Goal: Task Accomplishment & Management: Use online tool/utility

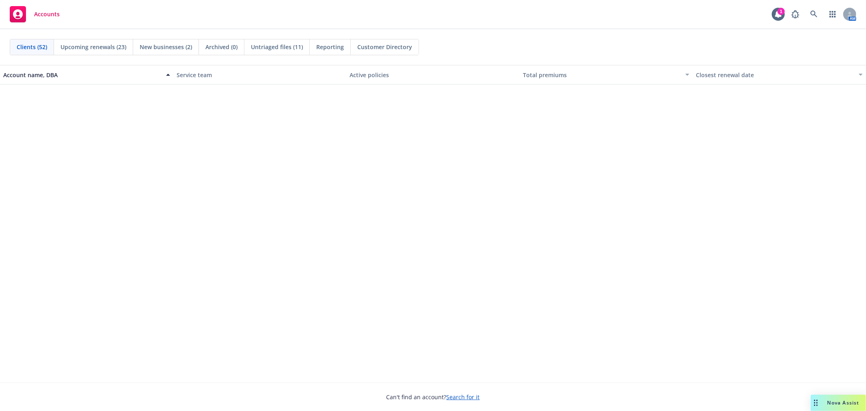
scroll to position [586, 0]
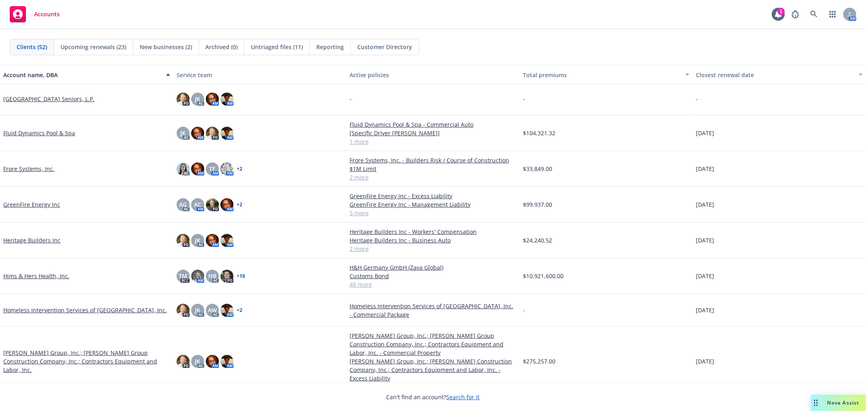
click at [67, 308] on link "Homeless Intervention Services of [GEOGRAPHIC_DATA], Inc." at bounding box center [85, 310] width 164 height 9
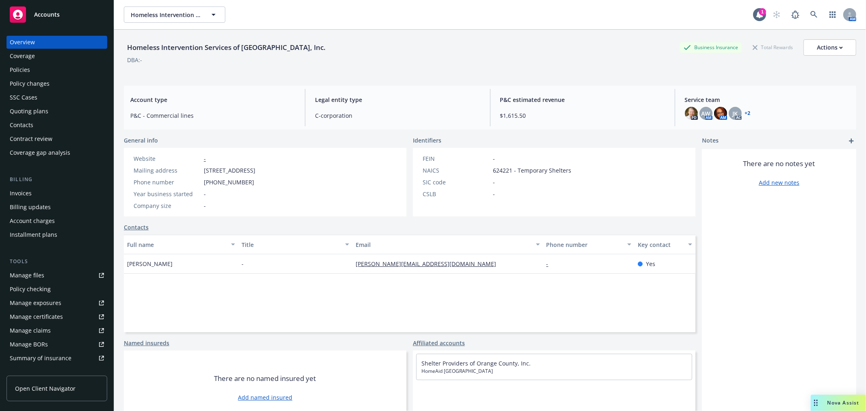
click at [39, 67] on div "Policies" at bounding box center [57, 69] width 94 height 13
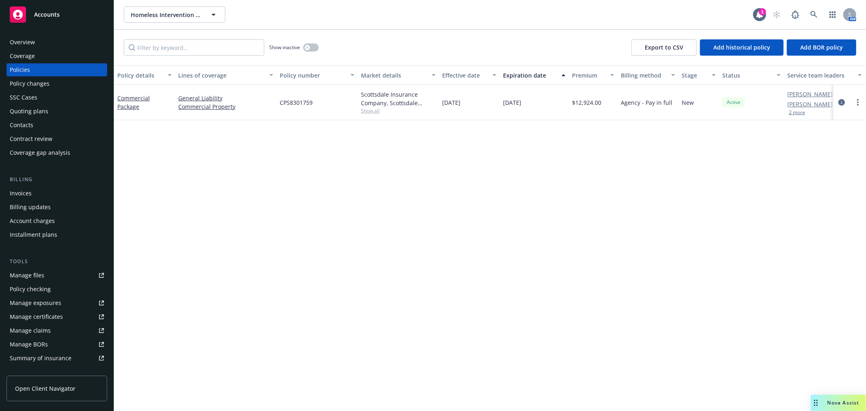
click at [41, 41] on div "Overview" at bounding box center [57, 42] width 94 height 13
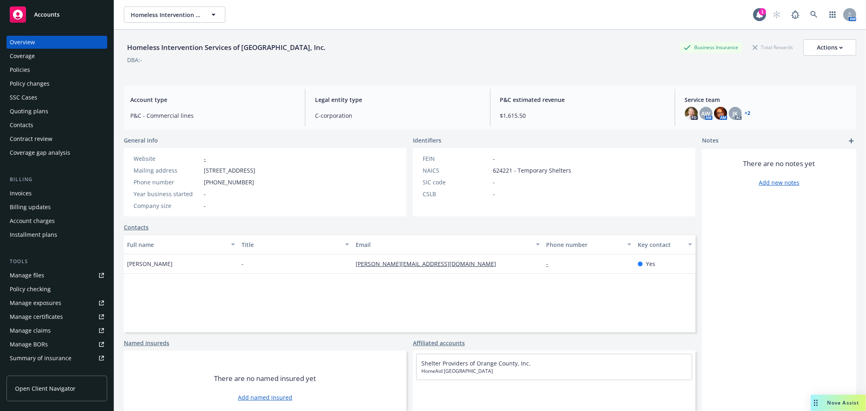
click at [51, 12] on span "Accounts" at bounding box center [47, 14] width 26 height 6
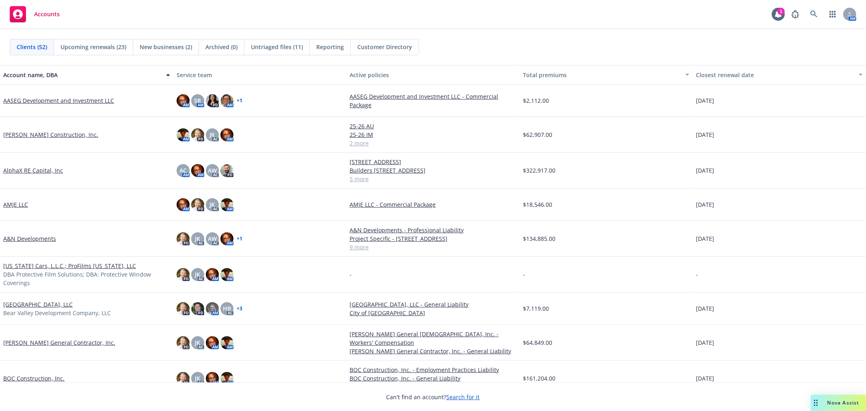
click at [26, 241] on link "A&N Developments" at bounding box center [29, 238] width 53 height 9
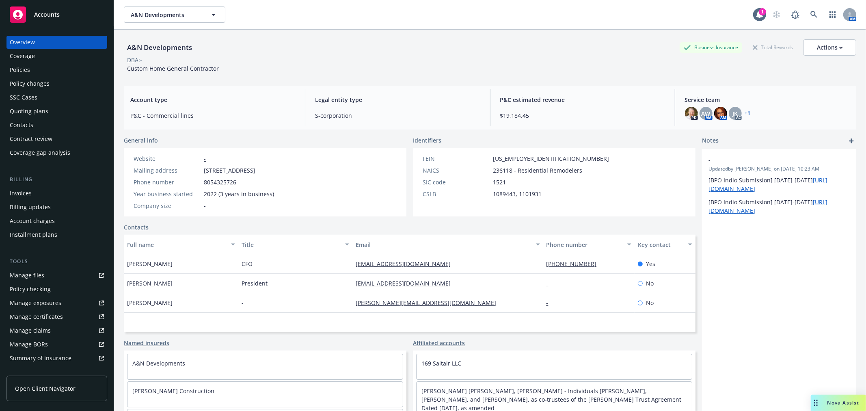
click at [29, 66] on div "Policies" at bounding box center [20, 69] width 20 height 13
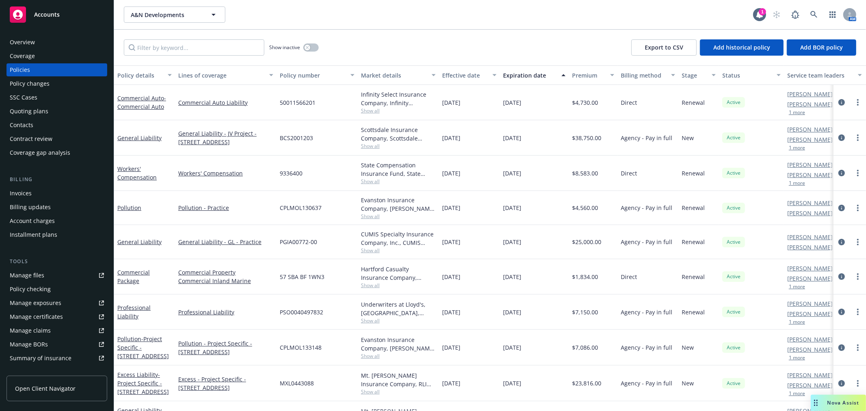
click at [69, 13] on div "Accounts" at bounding box center [57, 14] width 94 height 16
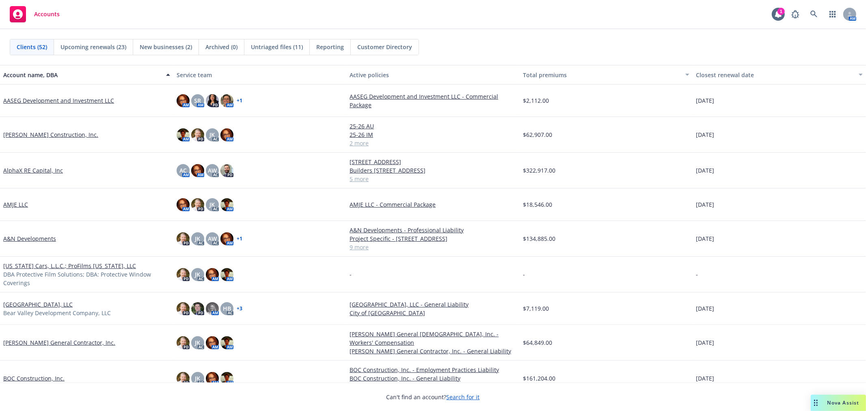
click at [844, 401] on span "Nova Assist" at bounding box center [843, 402] width 32 height 7
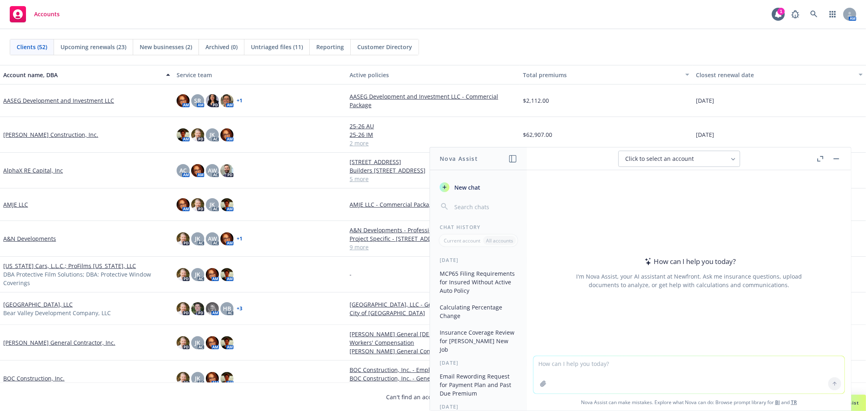
click at [614, 367] on textarea at bounding box center [688, 374] width 311 height 37
paste textarea "Jenni- are you able to put together a draft/dummy coi watermarked showing the l…"
type textarea "I need to create a sample certificate of insurance with the information below -…"
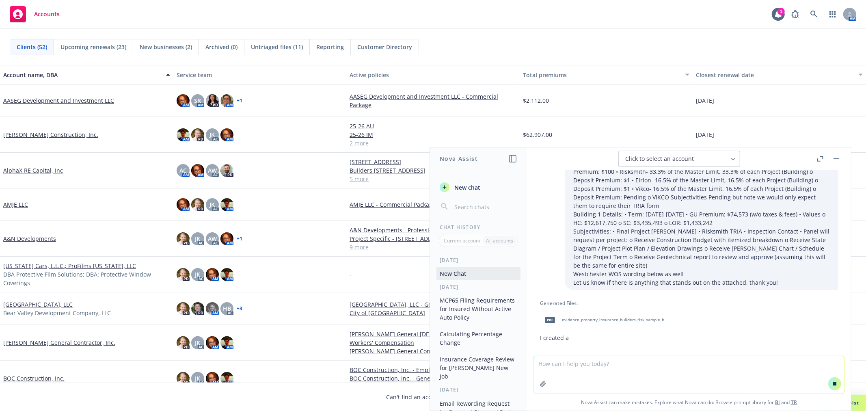
scroll to position [167, 0]
click at [635, 317] on span "evidence_property_insurance_builders_risk_sample_belle_oaks_[DATE].pdf" at bounding box center [615, 319] width 106 height 5
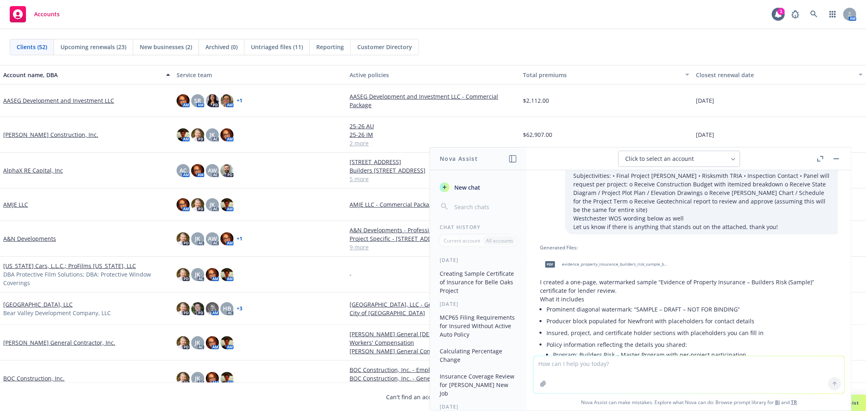
scroll to position [198, 0]
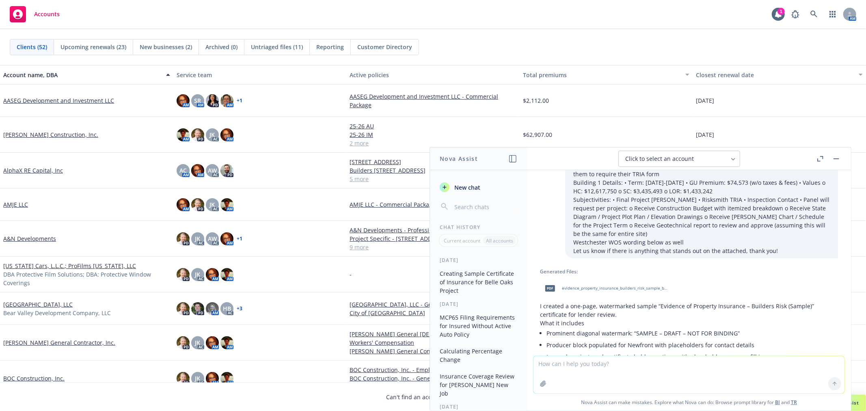
click at [625, 380] on textarea at bounding box center [688, 374] width 311 height 37
type textarea "this is good, however, can you put it on the [PERSON_NAME] form?"
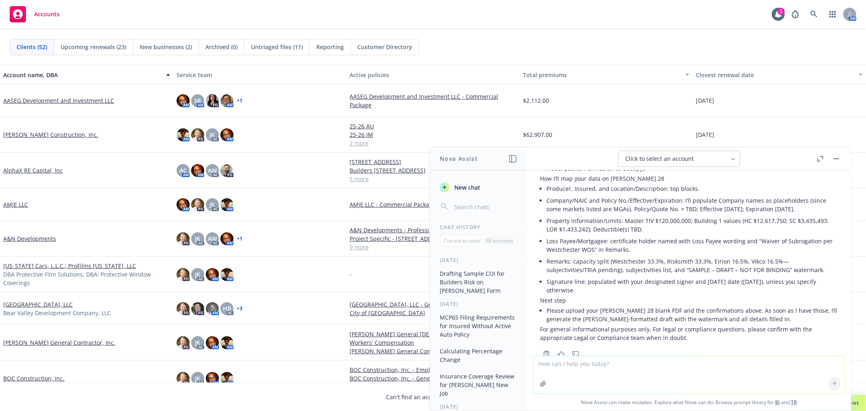
scroll to position [981, 0]
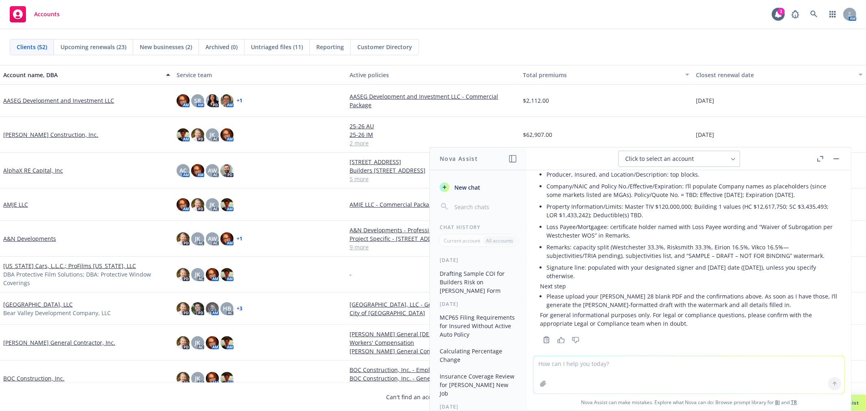
click at [541, 382] on icon "button" at bounding box center [543, 383] width 6 height 6
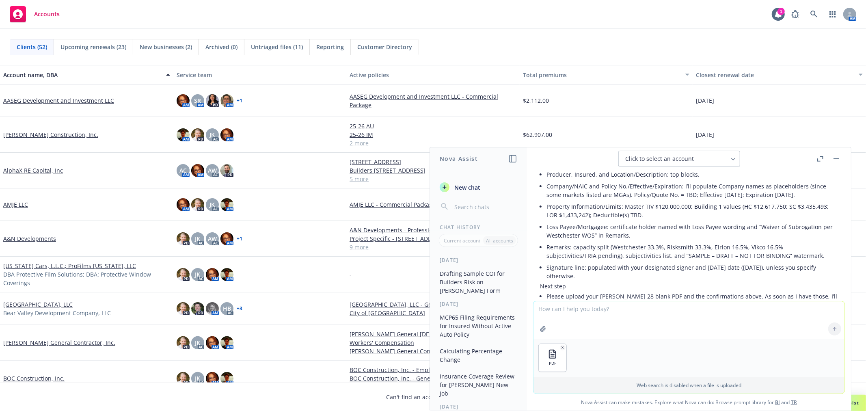
click at [603, 307] on textarea at bounding box center [688, 319] width 311 height 37
type textarea "please see the fillabel pdf here"
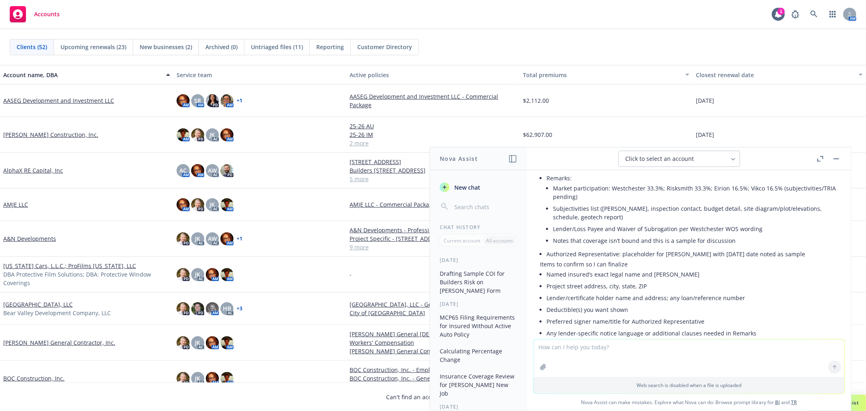
scroll to position [1409, 0]
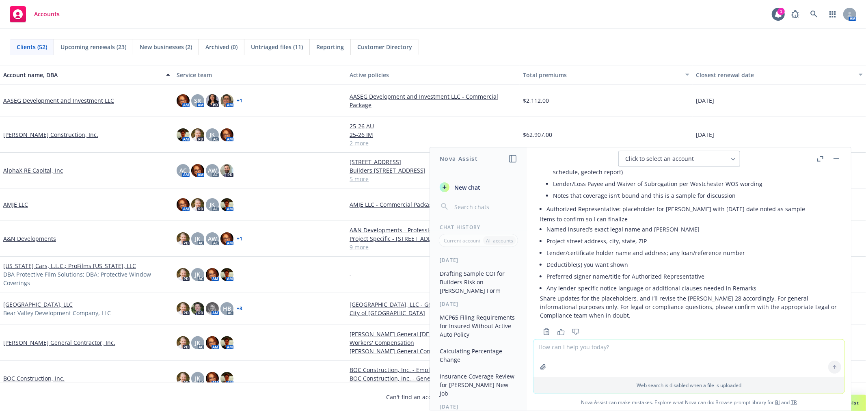
click at [595, 356] on textarea at bounding box center [688, 357] width 311 height 37
type textarea "I don't see an attachment that I can download?"
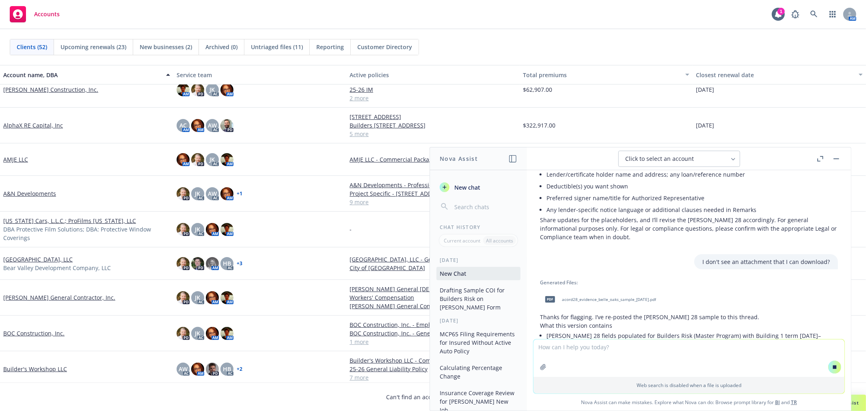
scroll to position [1511, 0]
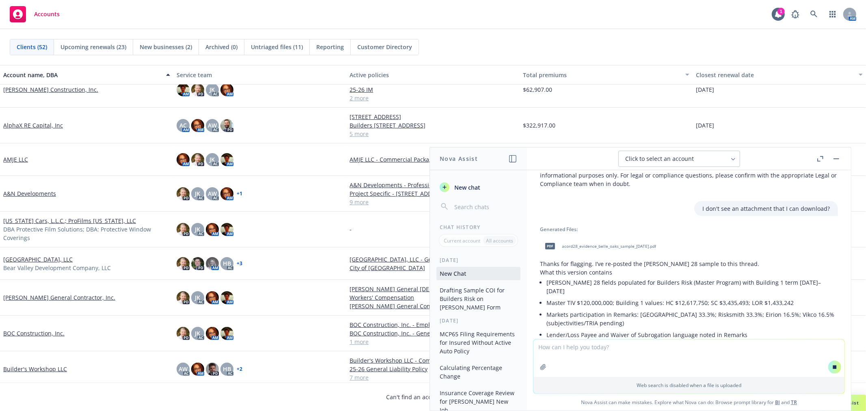
click at [610, 236] on div "pdf acord28_evidence_belle_oaks_sample_2025-10-15.pdf" at bounding box center [599, 246] width 118 height 20
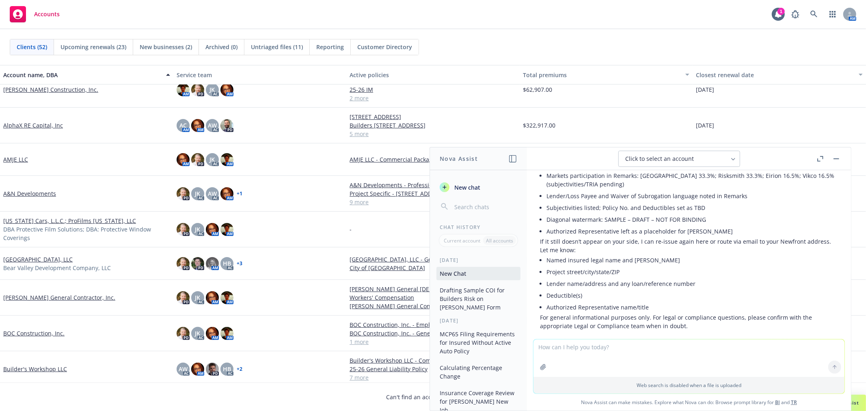
scroll to position [1705, 0]
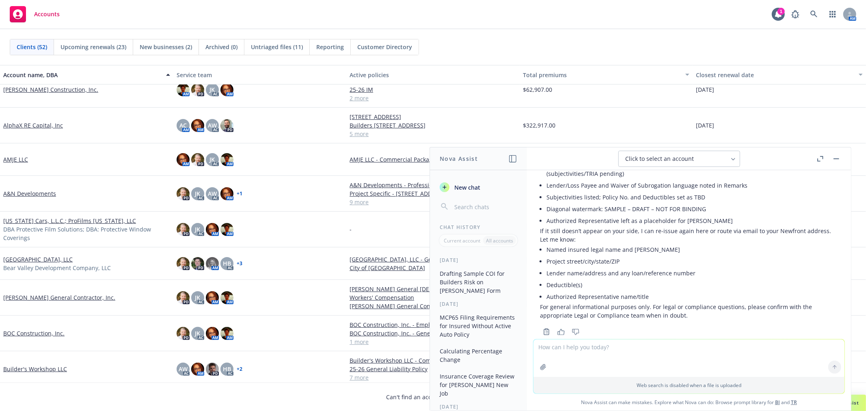
click at [590, 346] on textarea at bounding box center [688, 357] width 311 height 37
type textarea "Not correct. Please fill in the pdf that was uploaded as you requested and said…"
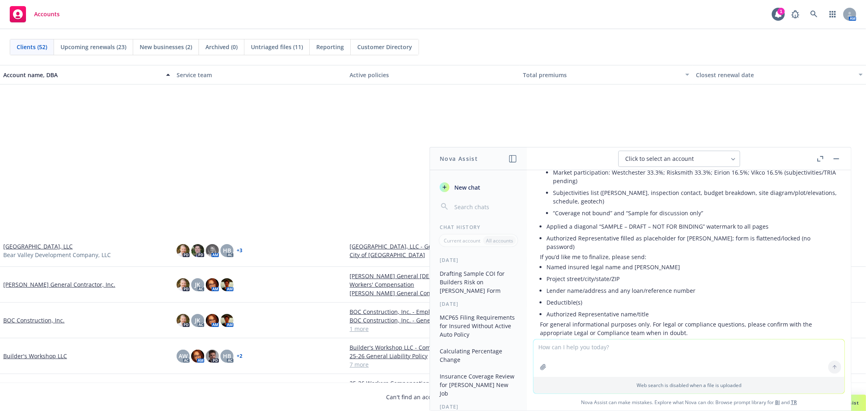
scroll to position [270, 0]
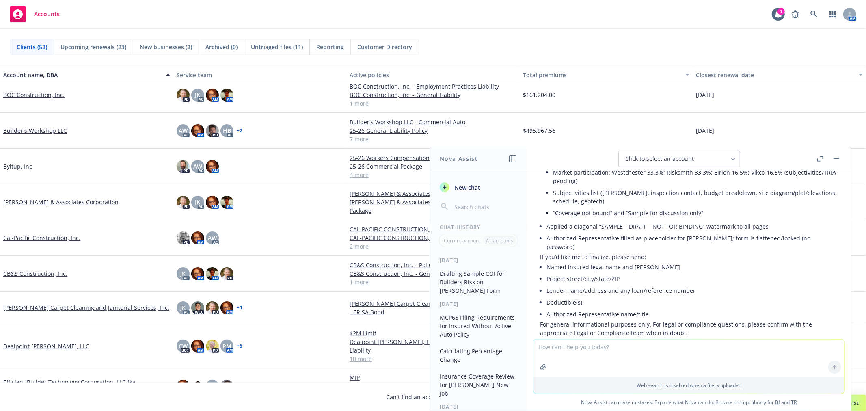
drag, startPoint x: 627, startPoint y: 351, endPoint x: 635, endPoint y: 343, distance: 11.2
click at [628, 351] on textarea at bounding box center [688, 357] width 311 height 37
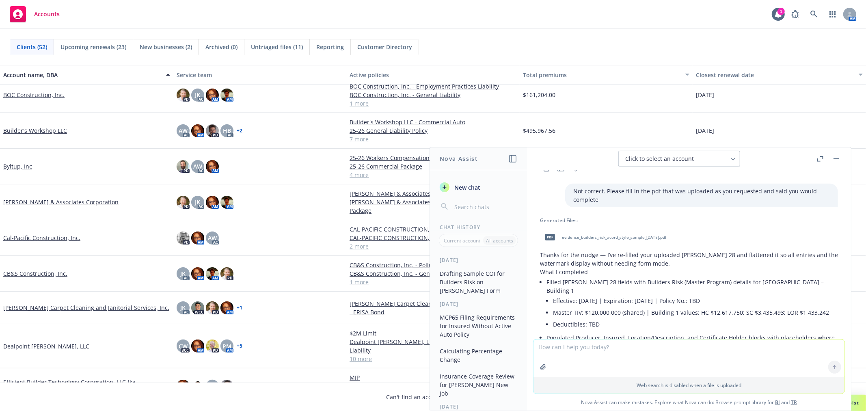
scroll to position [1817, 0]
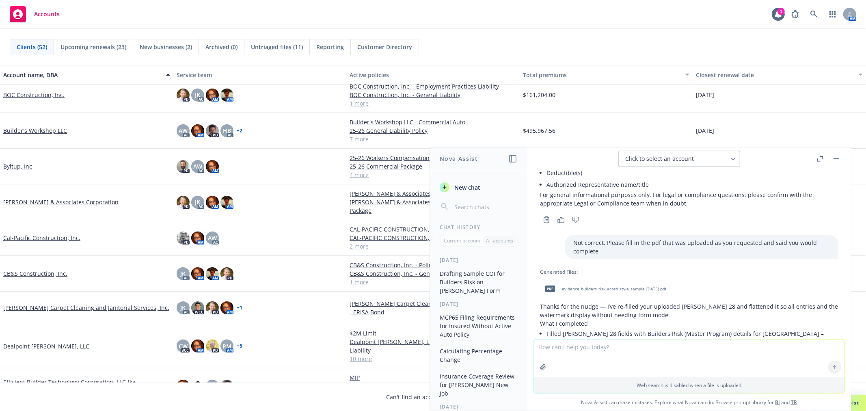
click at [653, 286] on span "evidence_builders_risk_acord_style_sample_[DATE].pdf" at bounding box center [614, 288] width 104 height 5
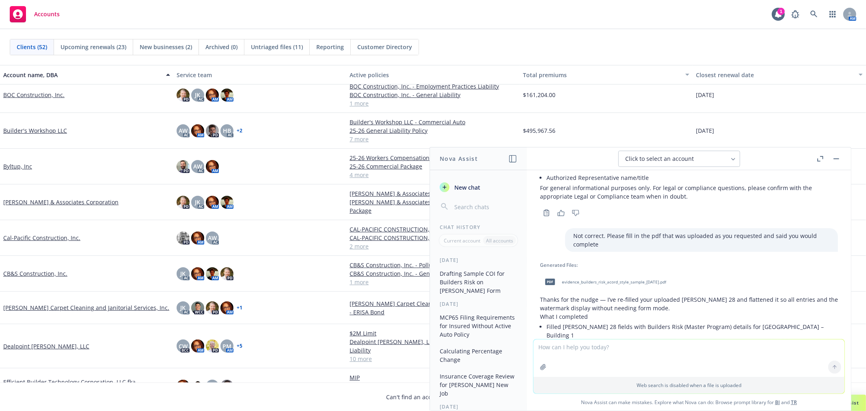
scroll to position [2042, 0]
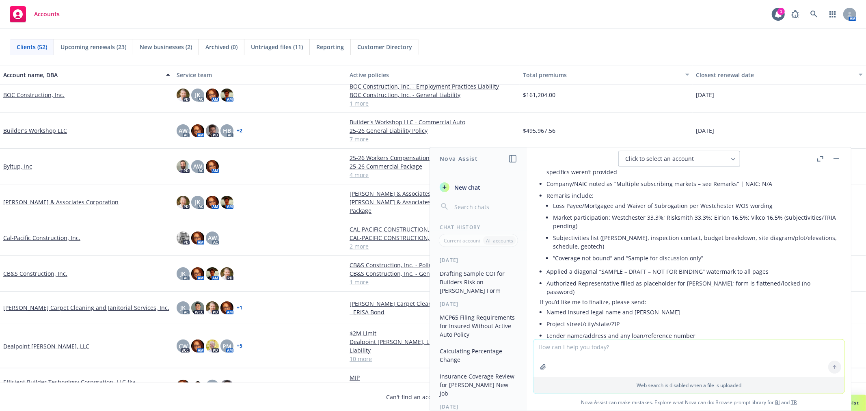
click at [629, 355] on textarea at bounding box center [688, 357] width 311 height 37
click at [541, 369] on icon "button" at bounding box center [542, 366] width 5 height 5
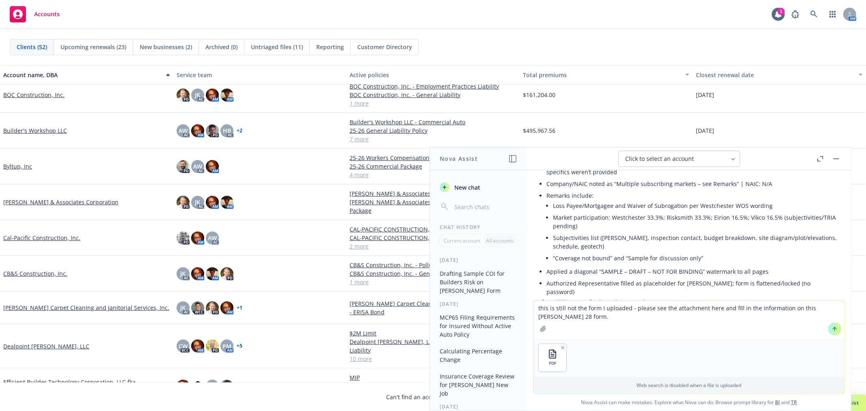
drag, startPoint x: 809, startPoint y: 307, endPoint x: 824, endPoint y: 314, distance: 16.2
click at [809, 307] on textarea "this is still not the form I uploaded - please see the attachment here and fill…" at bounding box center [688, 319] width 311 height 38
type textarea "this is still not the form I uploaded - please see the attachment here and fill…"
click at [830, 325] on button at bounding box center [834, 328] width 13 height 13
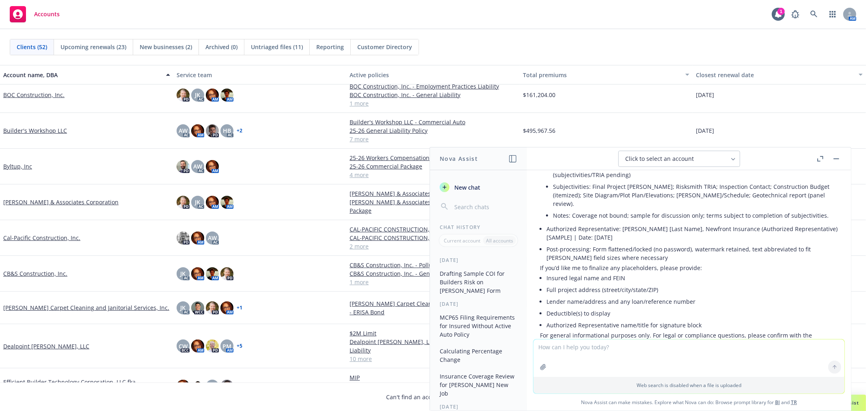
scroll to position [2619, 0]
click at [472, 185] on span "New chat" at bounding box center [467, 187] width 28 height 9
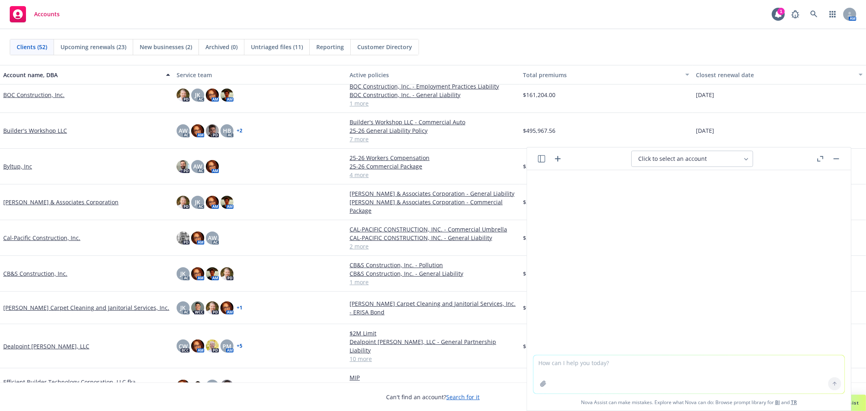
click at [580, 360] on textarea at bounding box center [688, 374] width 311 height 38
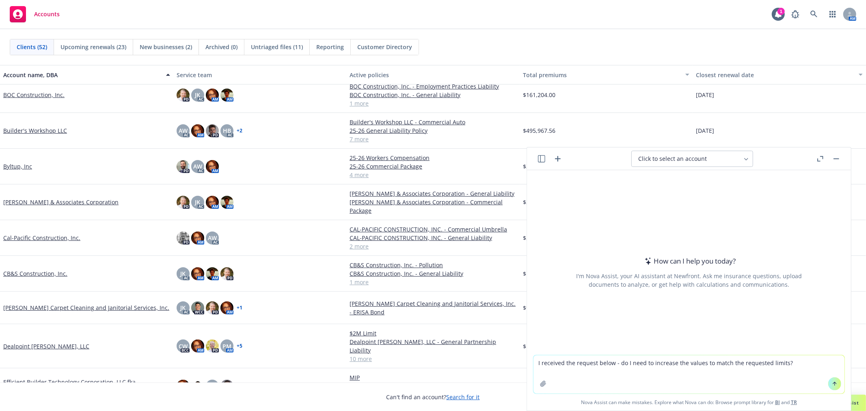
click at [610, 362] on textarea "I received the request below - do I need to increase the values to match the re…" at bounding box center [688, 374] width 311 height 38
click at [662, 375] on textarea "I received the request below but it's vague - please help me determine what is …" at bounding box center [688, 374] width 311 height 38
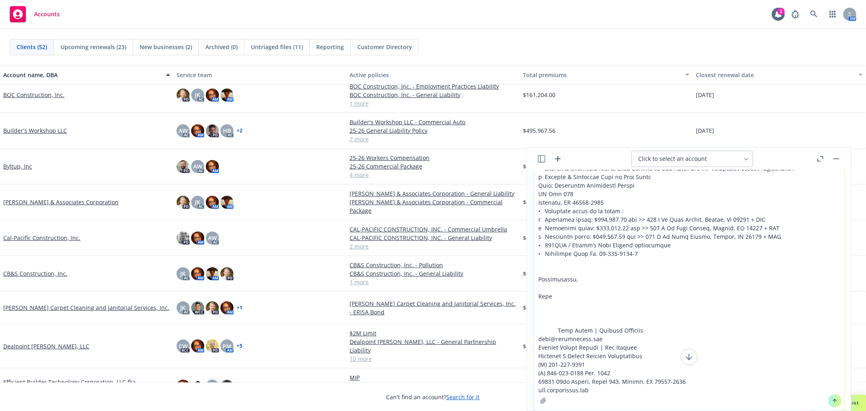
type textarea "I received the request below but it's vague - please help me determine what is …"
click at [833, 399] on icon at bounding box center [834, 400] width 3 height 2
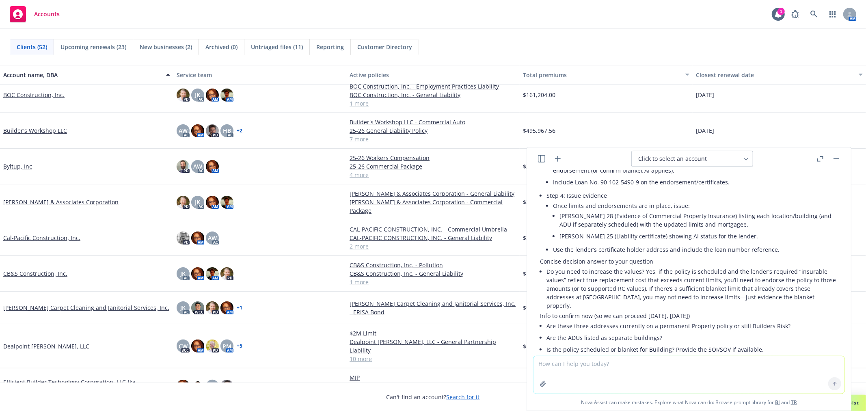
scroll to position [1208, 0]
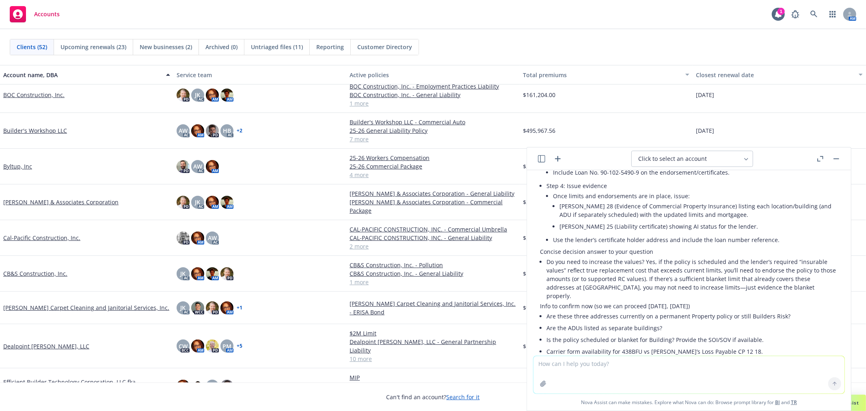
click at [724, 159] on div "Click to select an account" at bounding box center [687, 159] width 98 height 8
type input "shelter prov"
click at [700, 202] on div "Shelter Providers of Orange County, Inc. BI" at bounding box center [692, 198] width 111 height 9
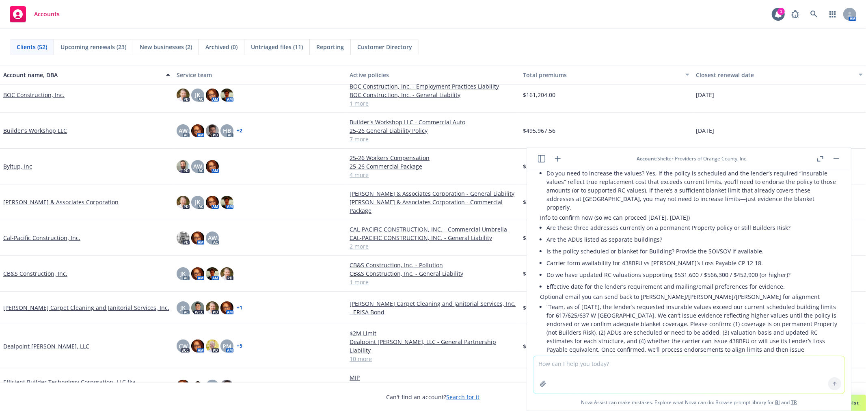
scroll to position [1298, 0]
click at [622, 367] on textarea at bounding box center [688, 374] width 311 height 37
click at [557, 157] on icon "button" at bounding box center [558, 159] width 10 height 10
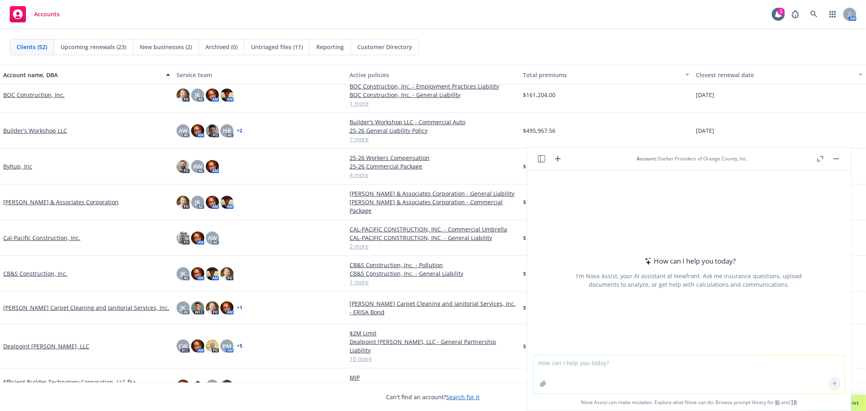
click at [693, 160] on div "Account : Shelter Providers of Orange County, Inc." at bounding box center [692, 158] width 111 height 7
click at [843, 156] on header "Account : Shelter Providers of Orange County, Inc." at bounding box center [689, 158] width 324 height 23
click at [839, 157] on button "button" at bounding box center [836, 159] width 10 height 10
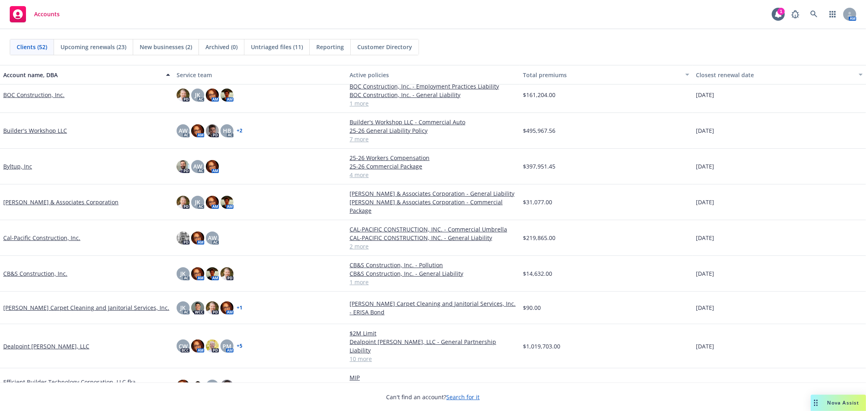
click at [828, 397] on div "Nova Assist" at bounding box center [838, 403] width 55 height 16
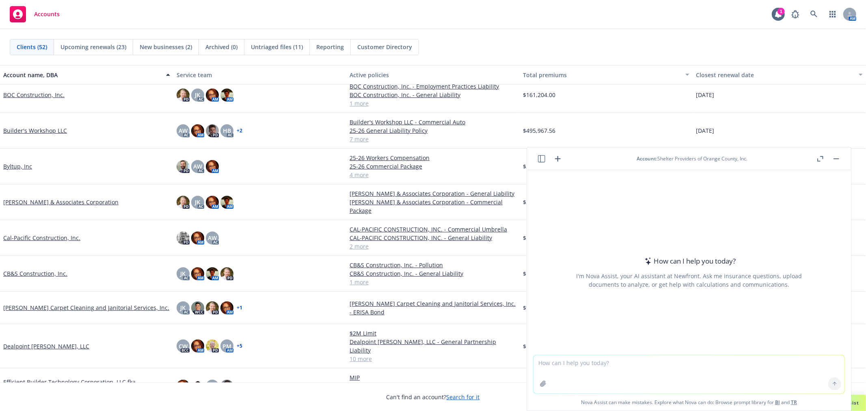
click at [541, 157] on icon "button" at bounding box center [541, 158] width 7 height 7
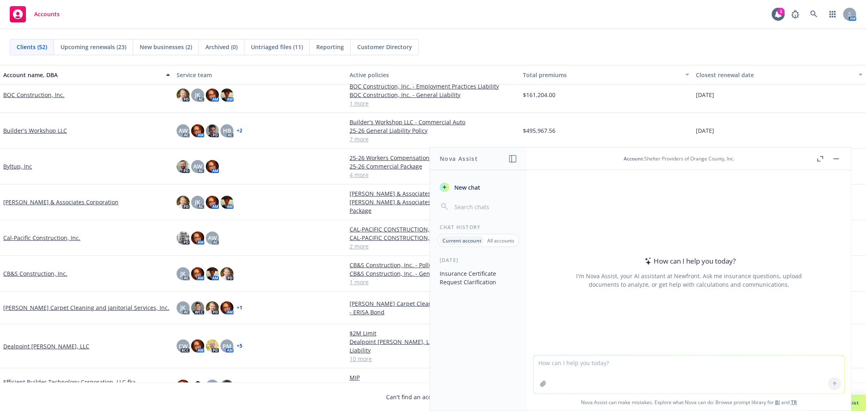
click at [496, 238] on p "All accounts" at bounding box center [500, 240] width 27 height 7
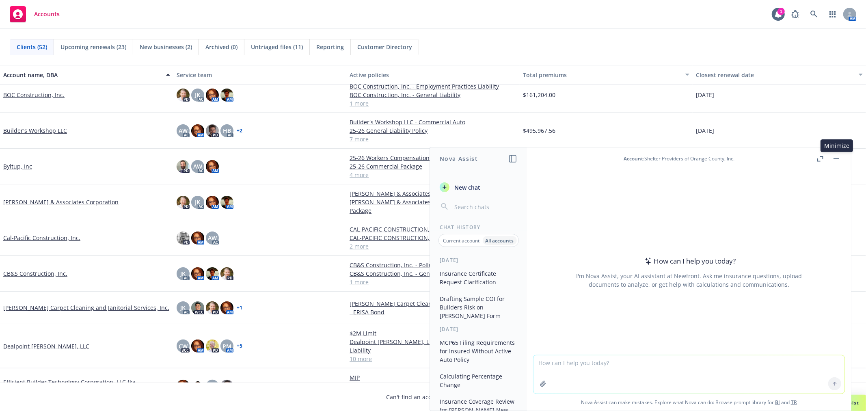
click at [837, 157] on button "button" at bounding box center [836, 159] width 10 height 10
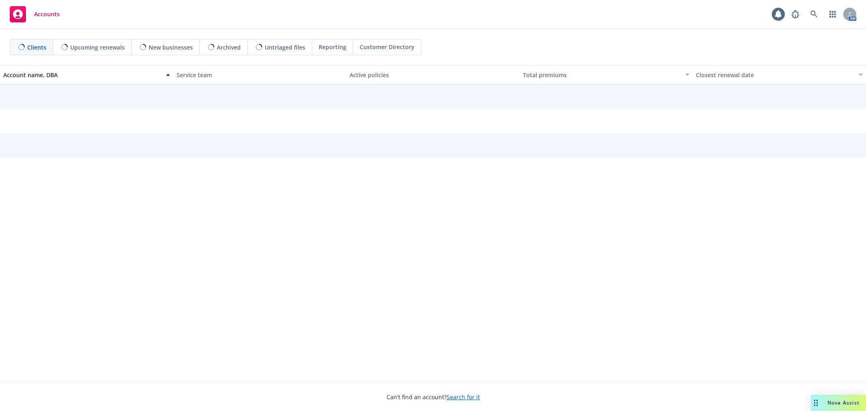
click at [831, 402] on span "Nova Assist" at bounding box center [843, 402] width 32 height 7
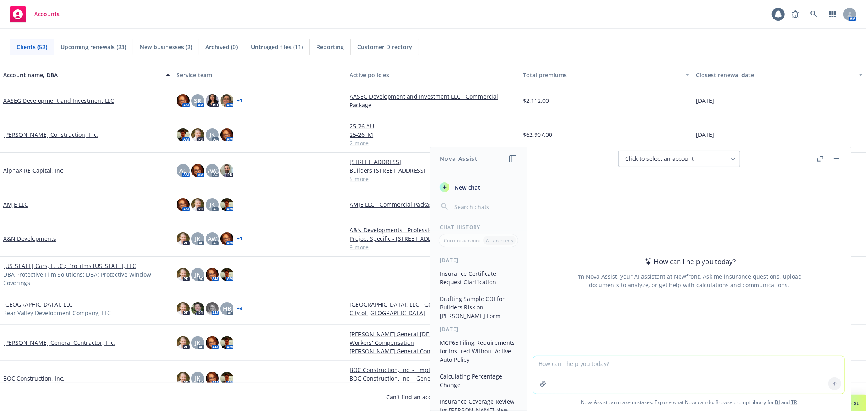
click at [580, 366] on textarea at bounding box center [688, 374] width 311 height 37
paste textarea "Lorem Ipsu, Dolor sit ame cons adipiscinge. S doeiusmo temp in utl etdolor mag …"
type textarea "Loremi dolo sitam - cons ad elit seddoe tempor incidi? Utlabo E dolore ma aliqu…"
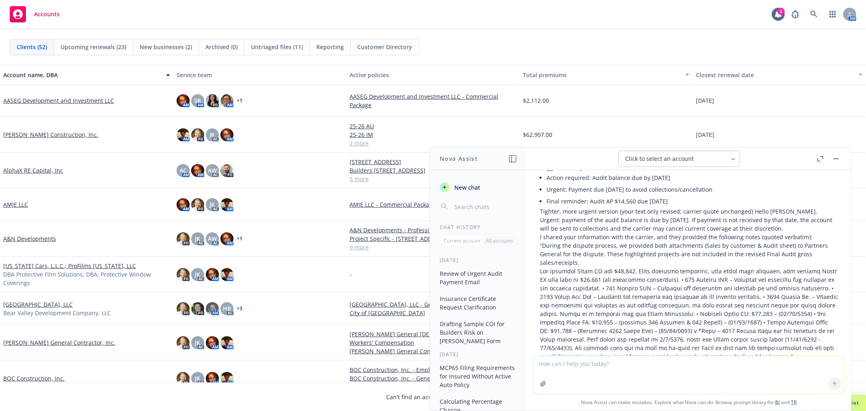
scroll to position [285, 0]
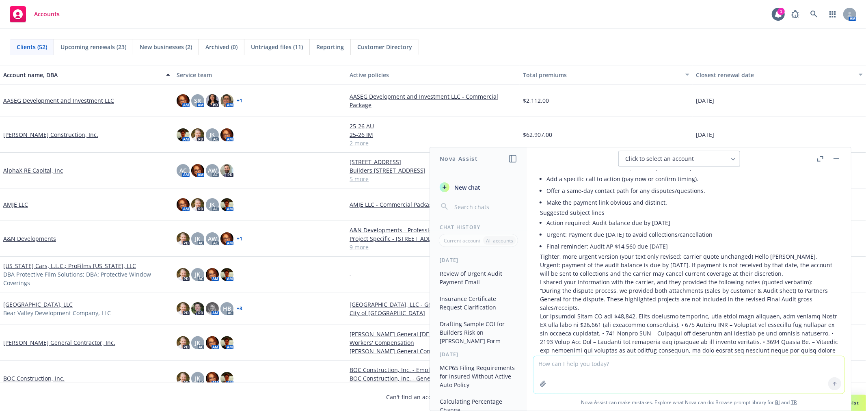
drag, startPoint x: 547, startPoint y: 225, endPoint x: 723, endPoint y: 229, distance: 176.2
click at [723, 229] on li "Urgent: Payment due [DATE] to avoid collections/cancellation" at bounding box center [691, 235] width 291 height 12
copy li "Urgent: Payment due [DATE] to avoid collections/cancellation"
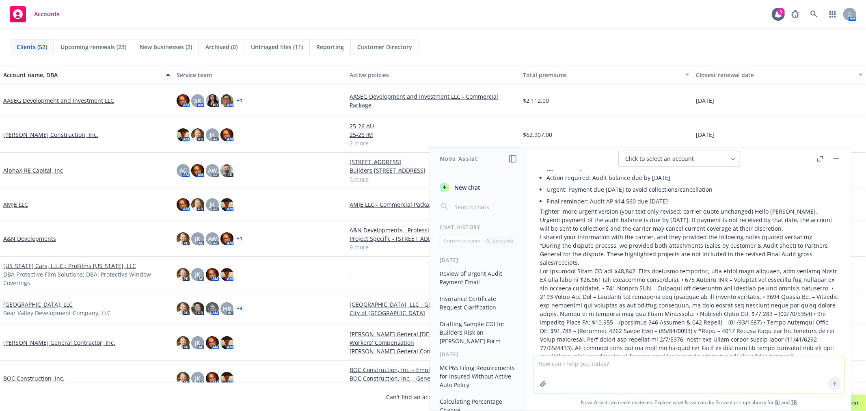
click at [626, 254] on p "“During the dispute process, we provided both attachments (Sales by customer & …" at bounding box center [689, 254] width 298 height 26
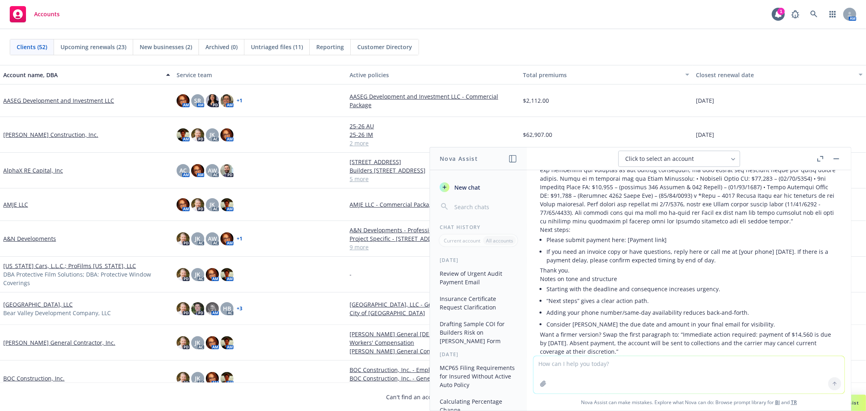
scroll to position [511, 0]
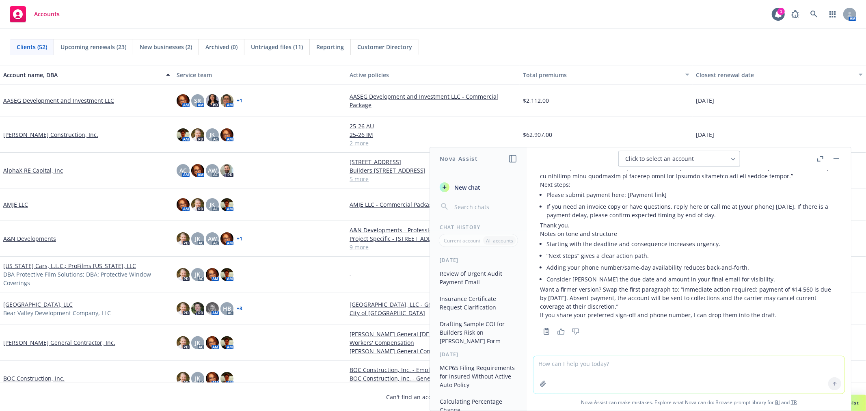
click at [653, 372] on textarea at bounding box center [688, 374] width 311 height 37
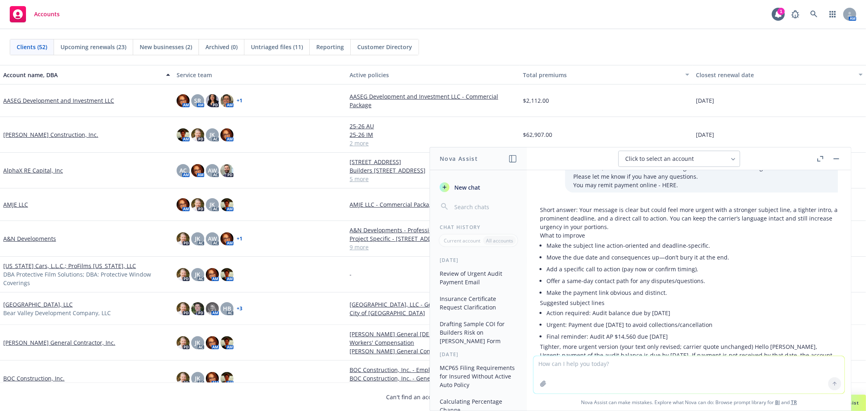
scroll to position [0, 0]
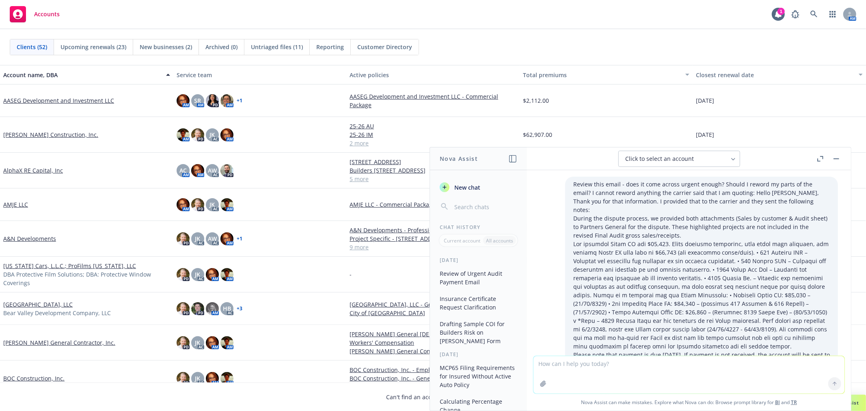
click at [482, 302] on button "Insurance Certificate Request Clarification" at bounding box center [478, 303] width 84 height 22
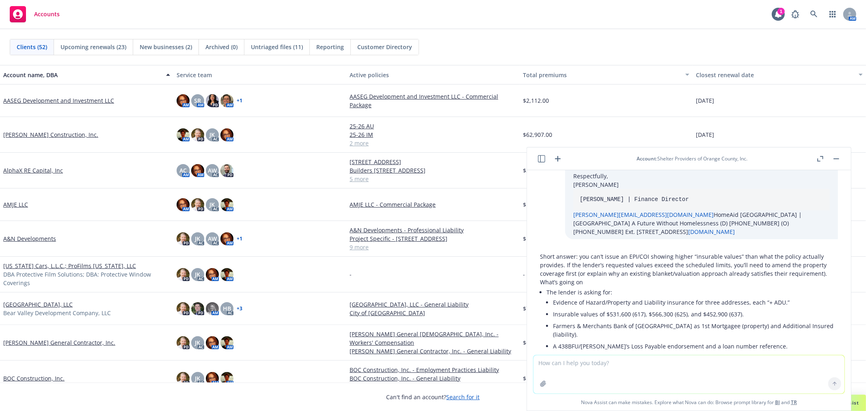
scroll to position [487, 0]
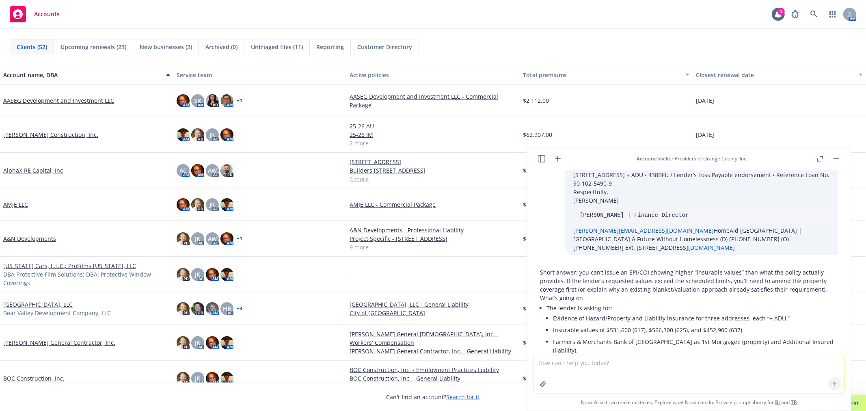
click at [541, 160] on icon "button" at bounding box center [541, 158] width 7 height 7
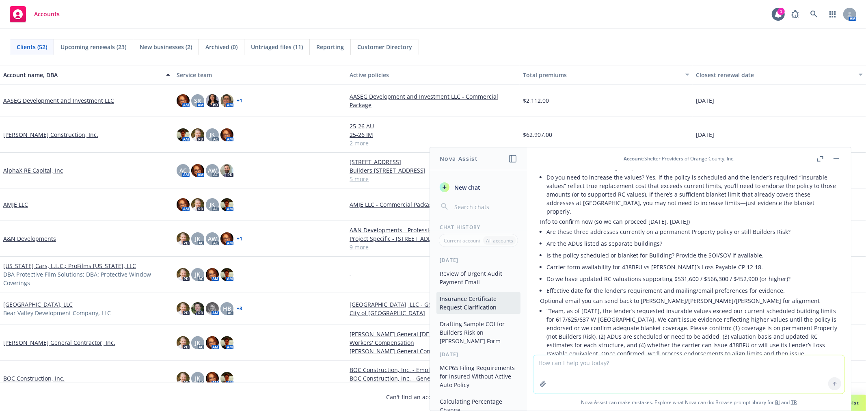
scroll to position [1299, 0]
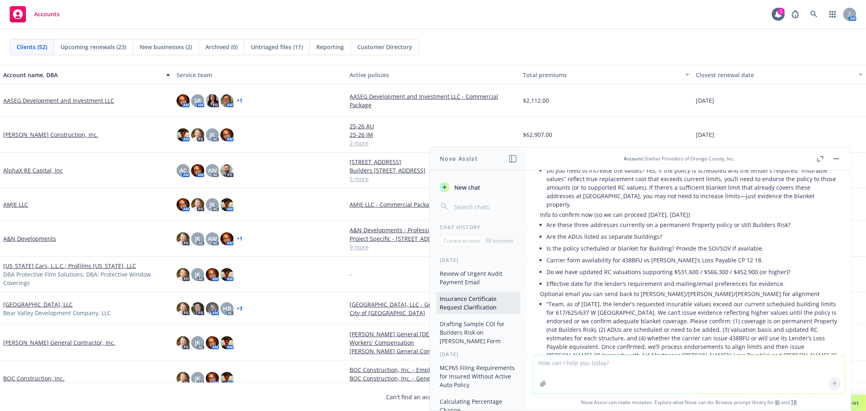
click at [472, 328] on button "Drafting Sample COI for Builders Risk on [PERSON_NAME] Form" at bounding box center [478, 332] width 84 height 30
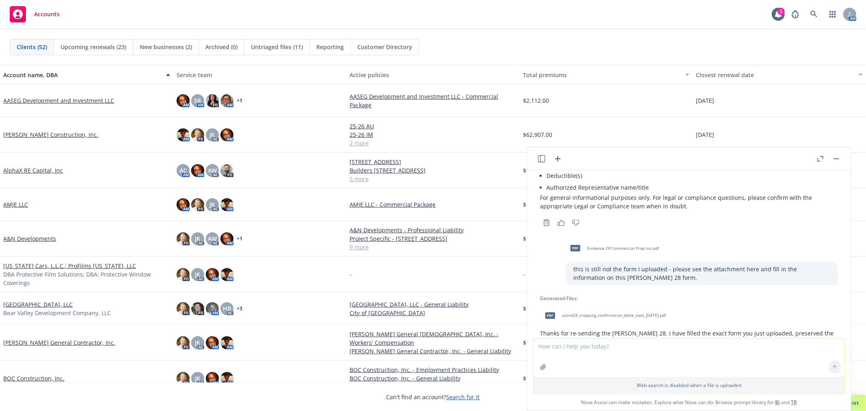
scroll to position [2213, 0]
click at [601, 306] on div "pdf acord28_mapping_confirmation_belle_oaks_[DATE].pdf" at bounding box center [603, 316] width 127 height 20
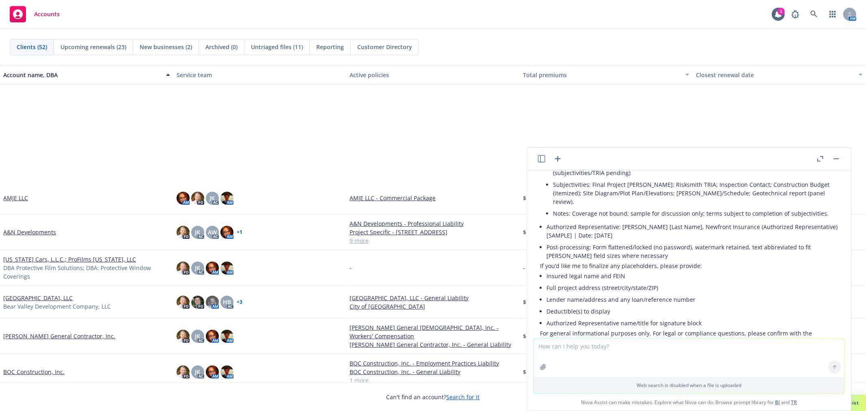
scroll to position [180, 0]
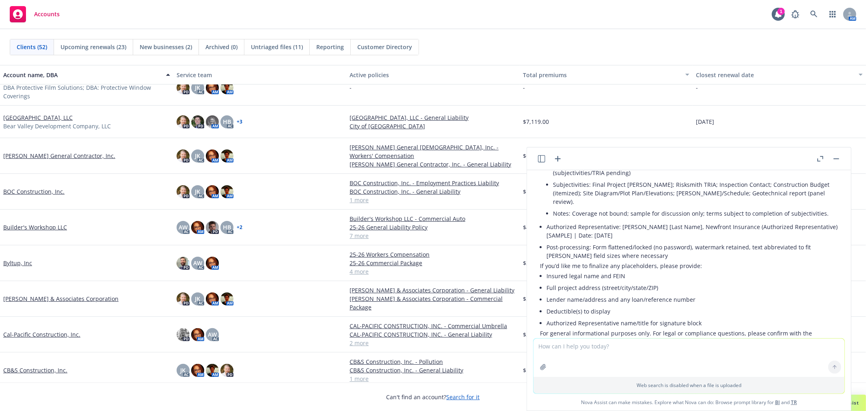
click at [600, 349] on textarea at bounding box center [688, 357] width 311 height 38
type textarea "This is still not correct and not the form I provided."
click at [675, 346] on textarea "This is still not correct and not the form I provided." at bounding box center [688, 357] width 311 height 38
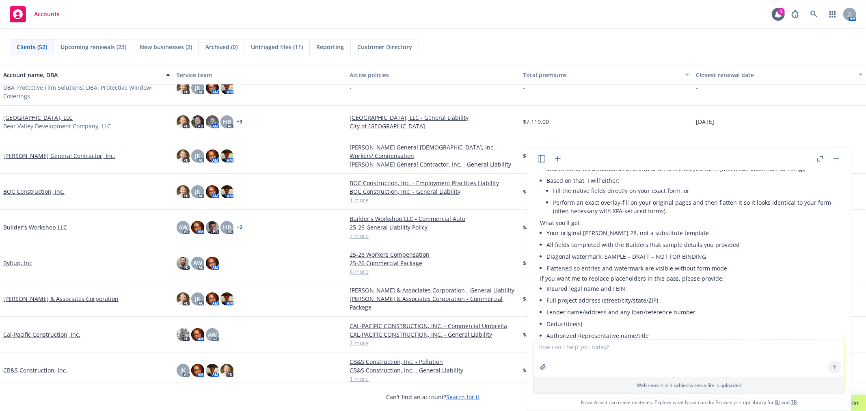
scroll to position [2912, 0]
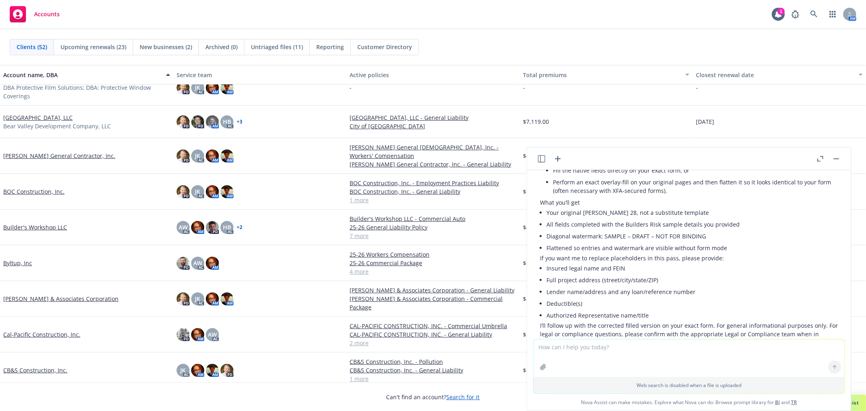
click at [623, 355] on textarea at bounding box center [688, 357] width 311 height 37
type textarea "Please let me know when I can expect the filled PDF"
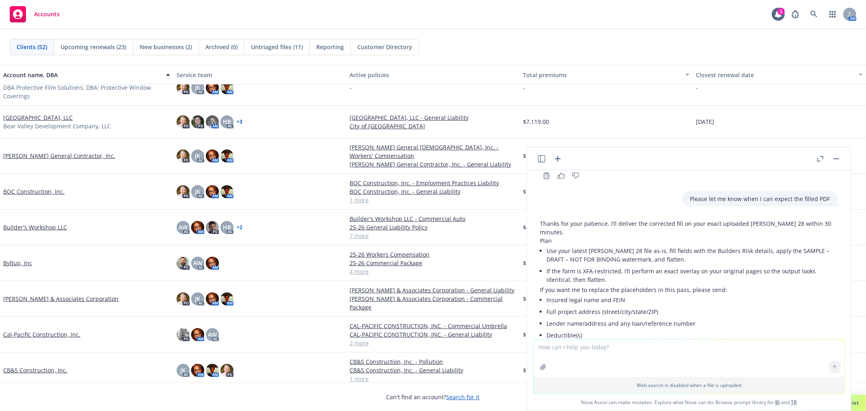
scroll to position [3101, 0]
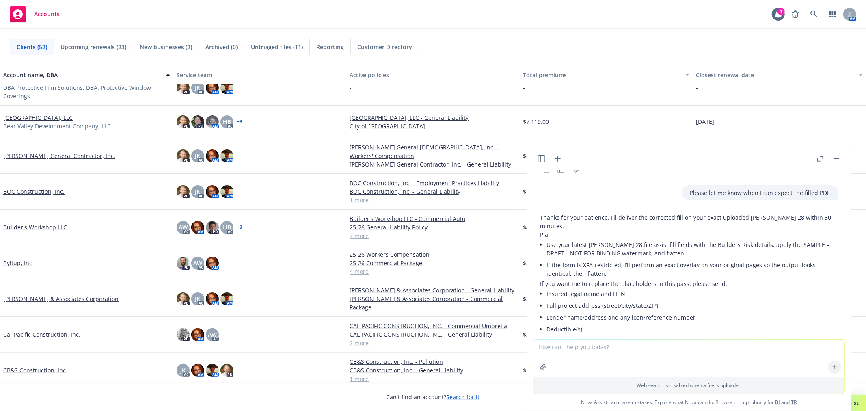
click at [621, 351] on textarea at bounding box center [688, 357] width 311 height 37
type textarea "When can I"
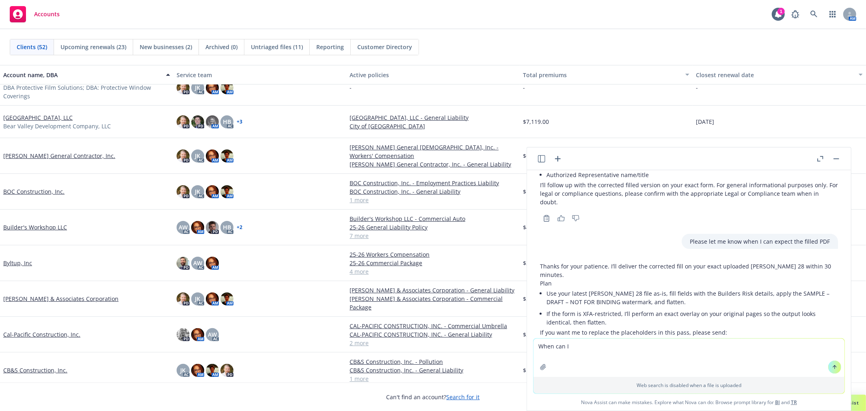
scroll to position [3056, 0]
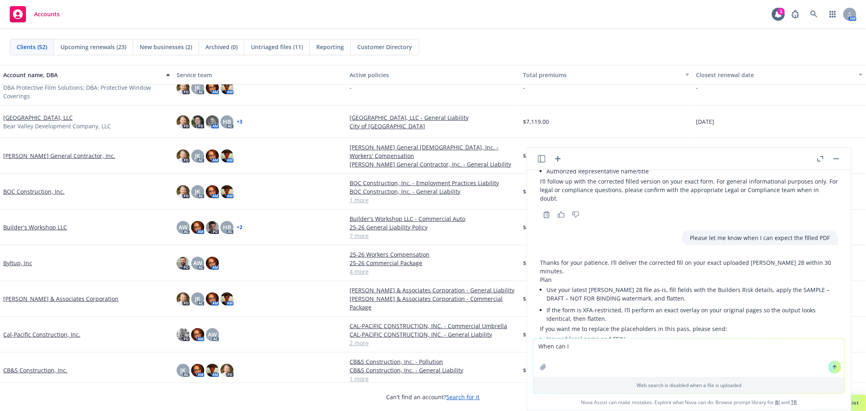
drag, startPoint x: 589, startPoint y: 359, endPoint x: 332, endPoint y: 364, distance: 257.4
click at [332, 364] on body "Accounts 1 AM Clients (52) Upcoming renewals (23) New businesses (2) Archived (…" at bounding box center [433, 205] width 866 height 411
